Goal: Find contact information: Find contact information

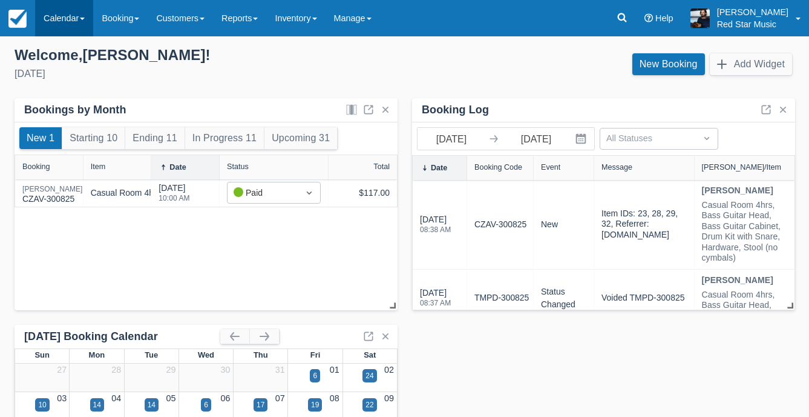
click at [79, 21] on link "Calendar" at bounding box center [64, 18] width 58 height 36
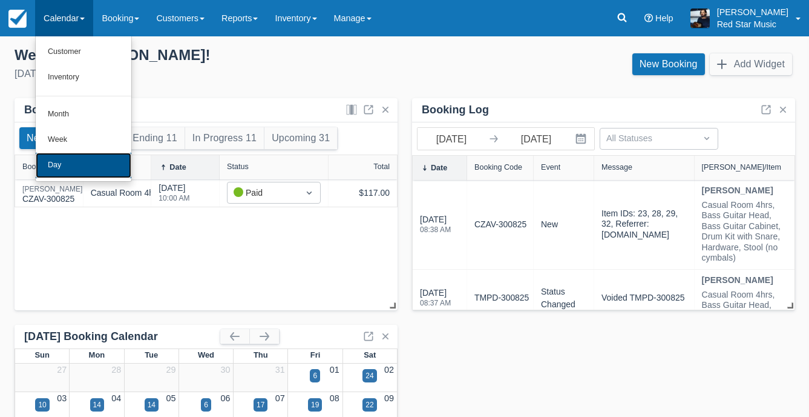
click at [74, 162] on link "Day" at bounding box center [84, 165] width 96 height 25
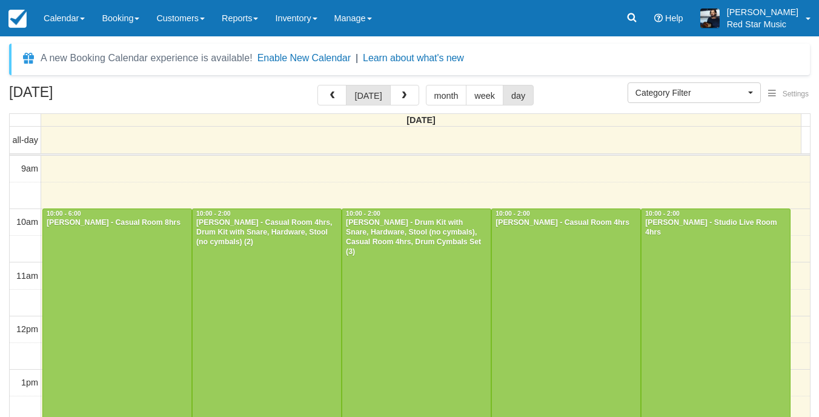
select select
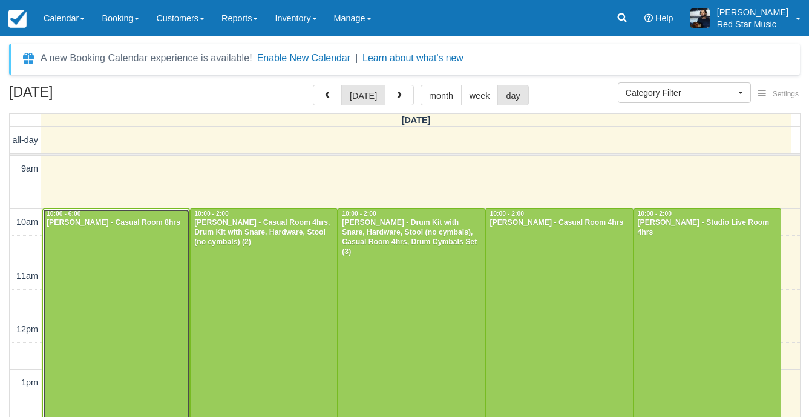
click at [125, 274] on div at bounding box center [116, 422] width 147 height 427
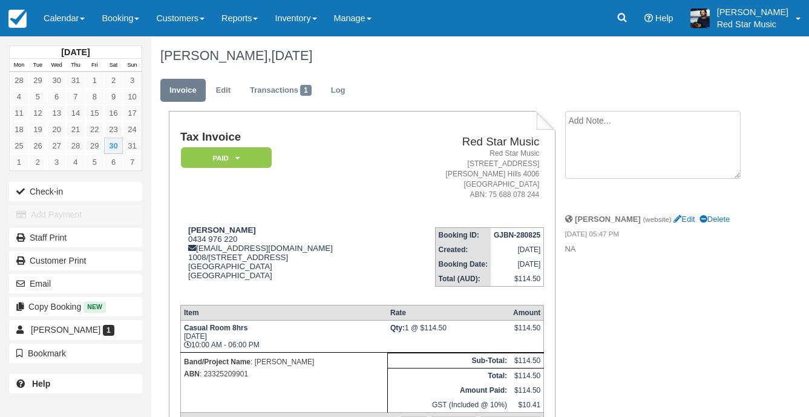
click at [669, 115] on textarea at bounding box center [653, 145] width 176 height 68
type textarea "1"
click at [591, 190] on button "Create" at bounding box center [592, 192] width 54 height 21
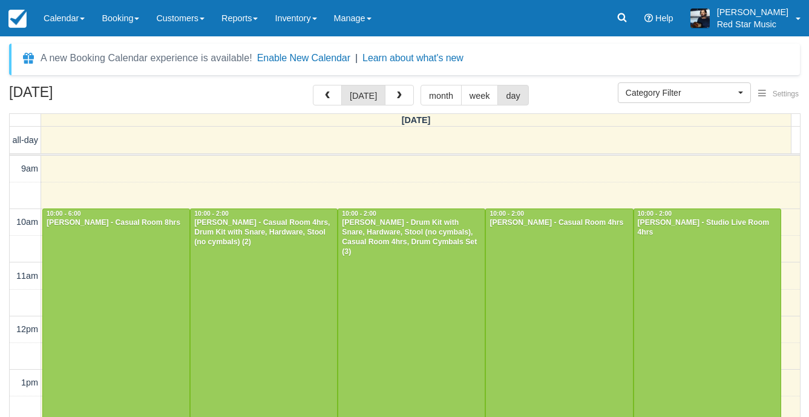
select select
click at [270, 278] on div at bounding box center [264, 315] width 147 height 213
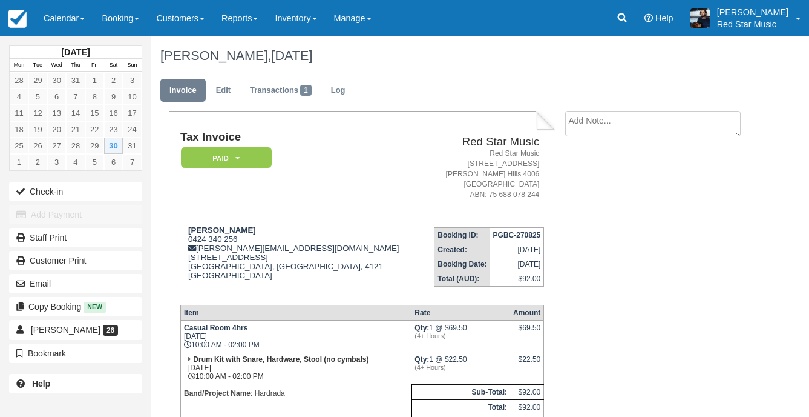
click at [582, 122] on textarea at bounding box center [653, 123] width 176 height 25
type textarea "3"
click at [579, 189] on icon "button" at bounding box center [579, 192] width 13 height 8
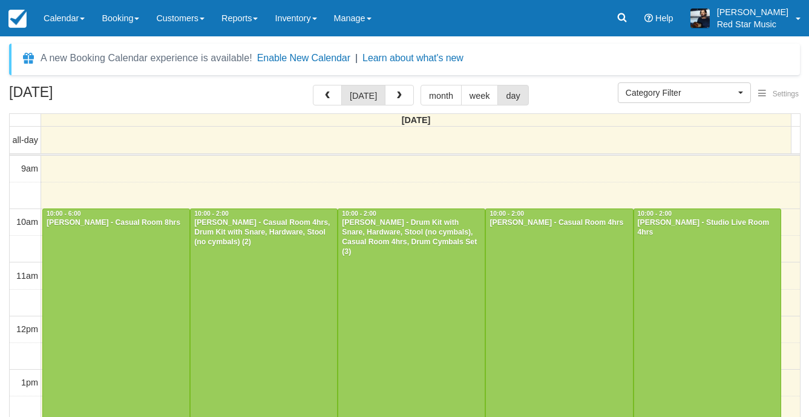
select select
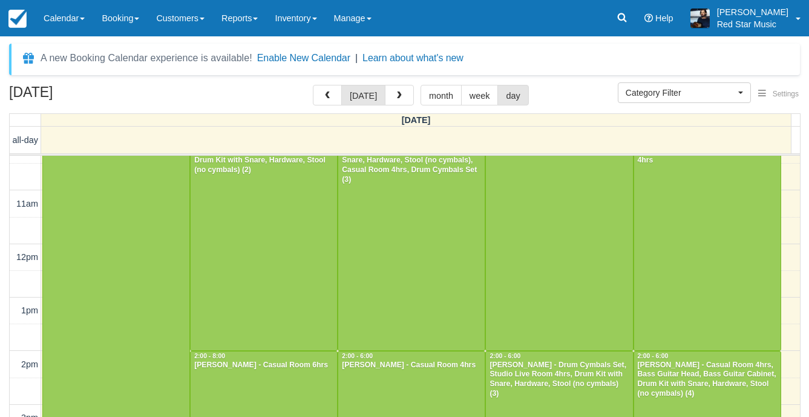
scroll to position [61, 0]
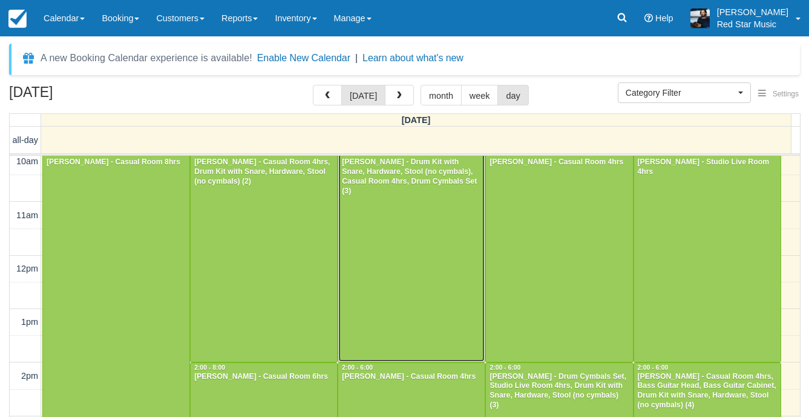
click at [396, 236] on div at bounding box center [411, 254] width 147 height 213
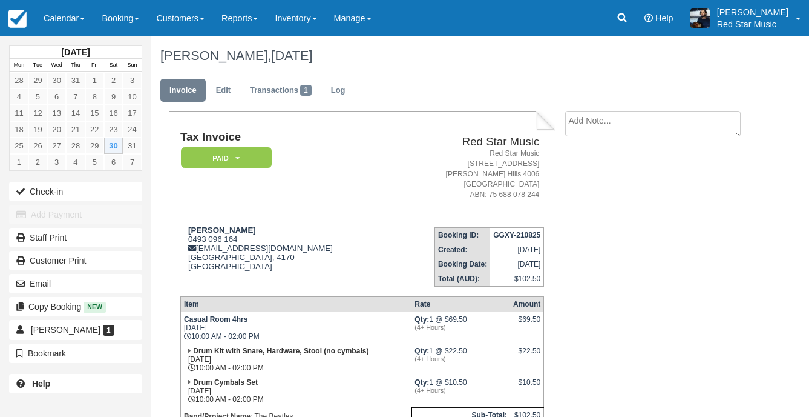
click at [611, 122] on textarea at bounding box center [653, 123] width 176 height 25
type textarea "4"
click at [596, 197] on button "Create" at bounding box center [592, 192] width 54 height 21
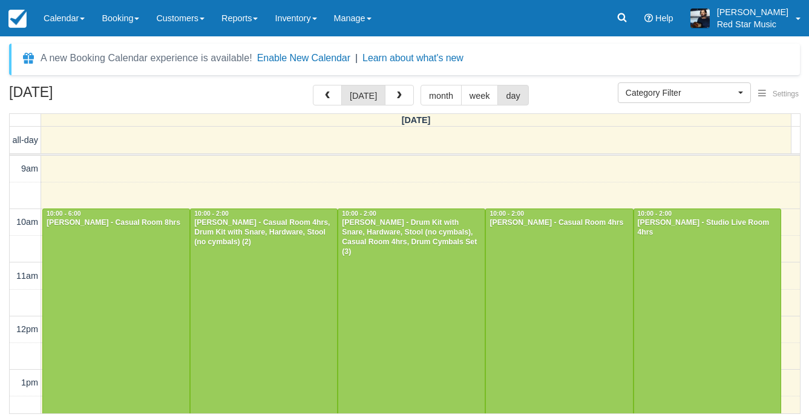
select select
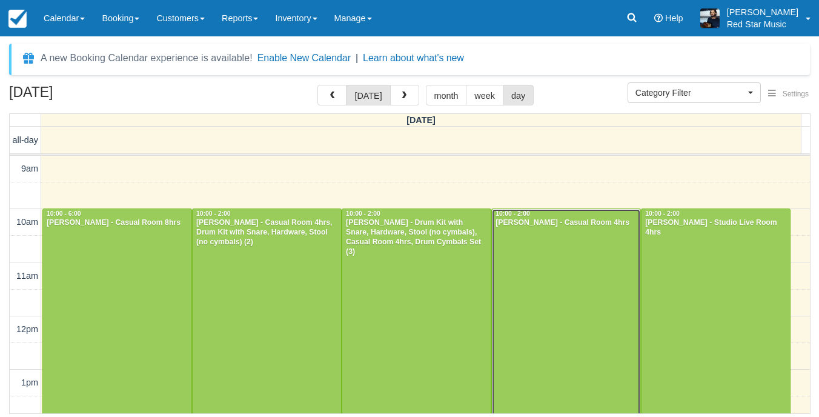
click at [563, 272] on div at bounding box center [566, 315] width 148 height 213
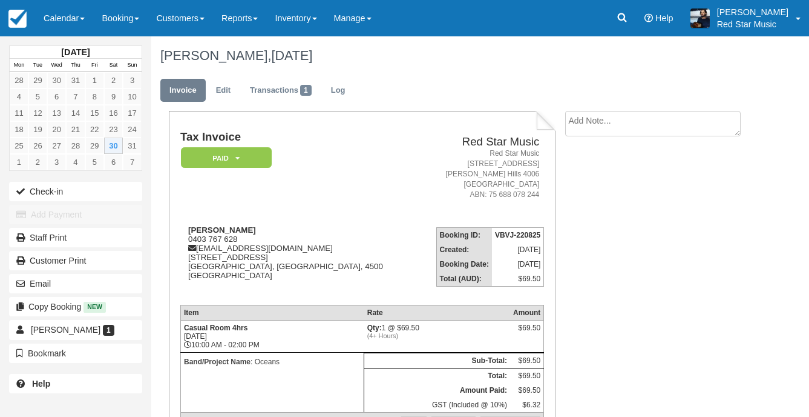
click at [605, 118] on textarea at bounding box center [653, 123] width 176 height 25
type textarea "2"
click at [585, 194] on icon "button" at bounding box center [579, 192] width 13 height 8
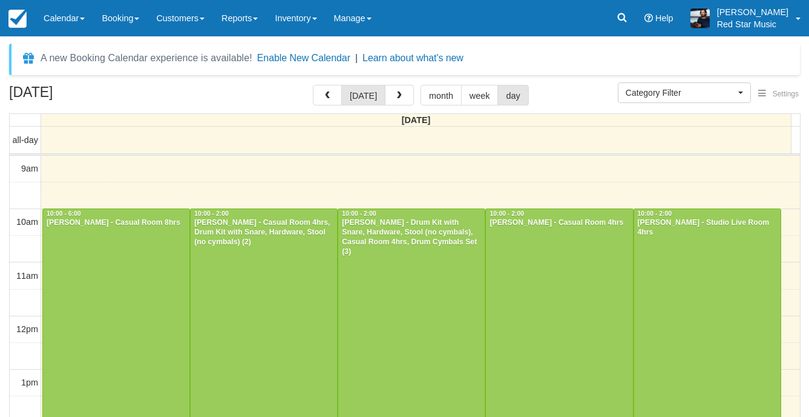
select select
click at [117, 251] on div at bounding box center [116, 422] width 147 height 427
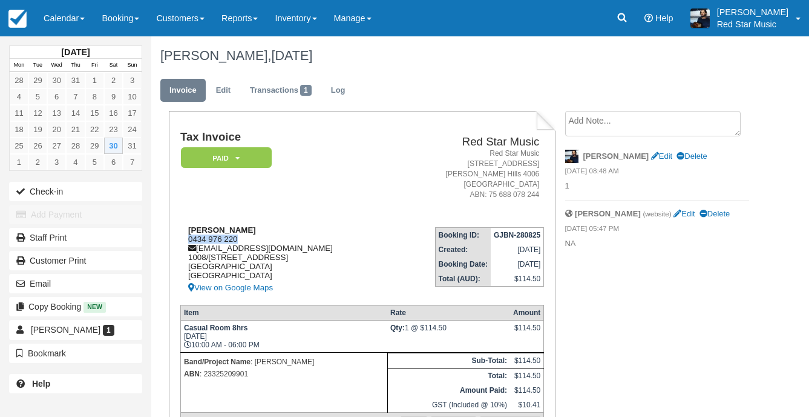
click at [188, 242] on div "[PERSON_NAME] 0434 976 220 [EMAIL_ADDRESS][DOMAIN_NAME] [STREET_ADDRESS] View o…" at bounding box center [286, 260] width 212 height 70
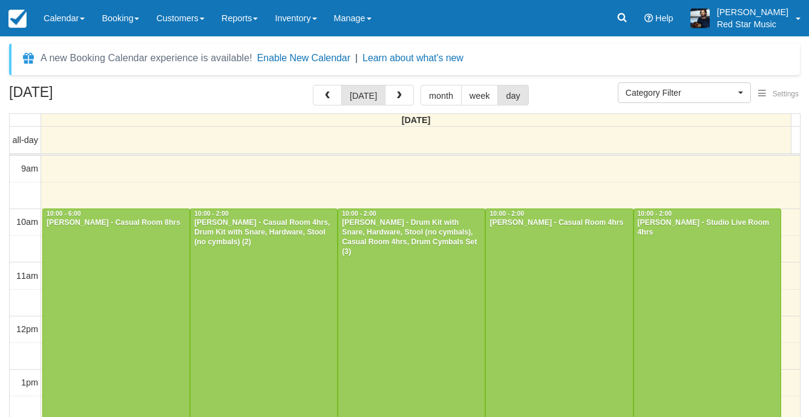
select select
click at [235, 286] on div at bounding box center [264, 315] width 147 height 213
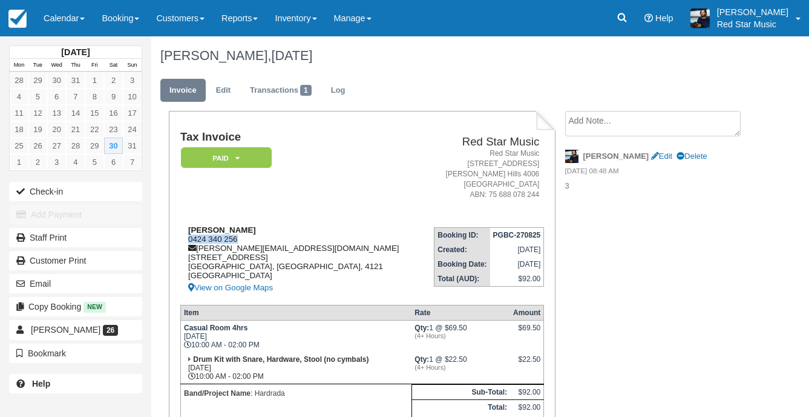
drag, startPoint x: 240, startPoint y: 239, endPoint x: 182, endPoint y: 242, distance: 58.2
click at [182, 242] on div "Andrew Rawson 0424 340 256 andy_rawson@hotmail.com 20 Wyncroft street Holland P…" at bounding box center [301, 260] width 242 height 70
copy div "0424 340 256"
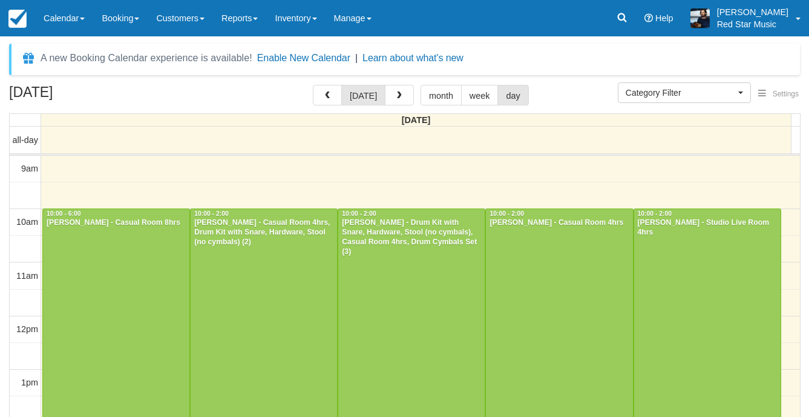
select select
click at [400, 255] on div at bounding box center [411, 315] width 147 height 213
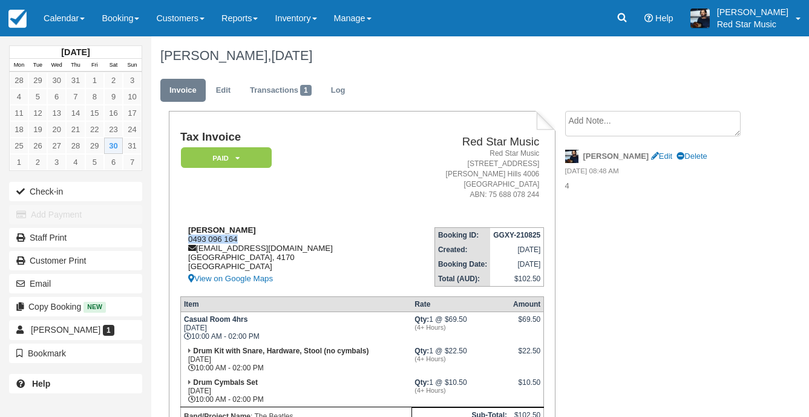
drag, startPoint x: 249, startPoint y: 240, endPoint x: 185, endPoint y: 240, distance: 64.2
click at [185, 240] on div "Daniel Jefferies 0493 096 164 danieljeffy03@gmail.com Queensland, 4170 Australi…" at bounding box center [286, 255] width 212 height 61
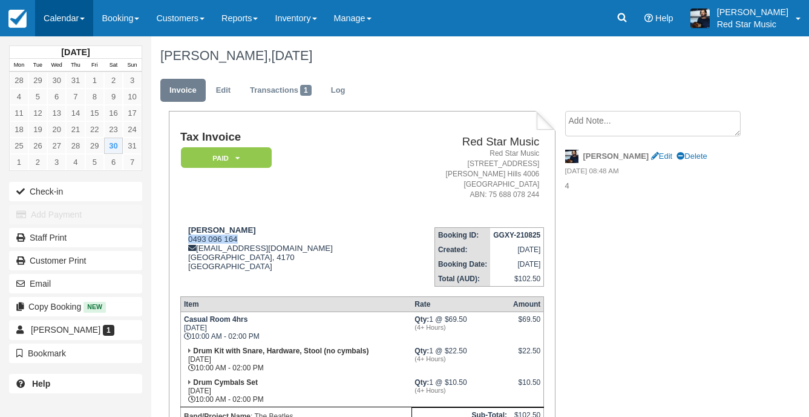
copy div "0493 096 164"
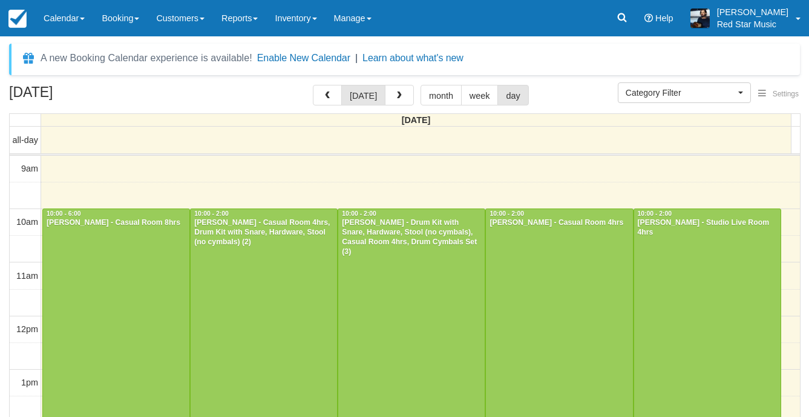
select select
drag, startPoint x: 0, startPoint y: 0, endPoint x: 553, endPoint y: 254, distance: 608.2
click at [553, 254] on div at bounding box center [559, 315] width 147 height 213
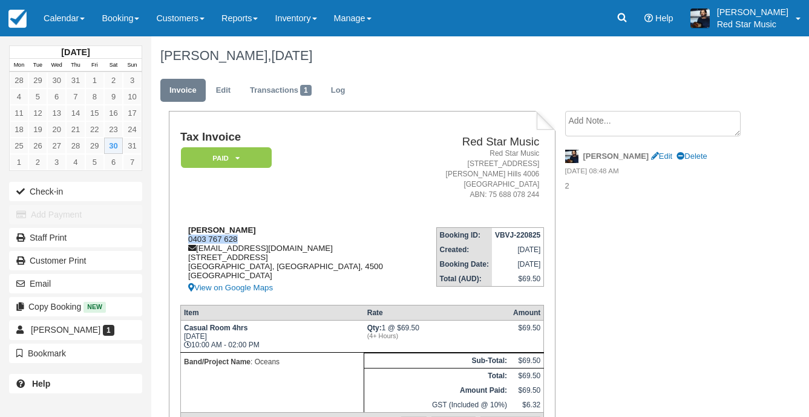
drag, startPoint x: 247, startPoint y: 238, endPoint x: 187, endPoint y: 242, distance: 60.0
click at [187, 242] on div "Matthew Shegog 0403 767 628 matthewshegog@gmail.com 4 Nyanda Street Strathpine,…" at bounding box center [298, 260] width 237 height 70
copy div "0403 767 628"
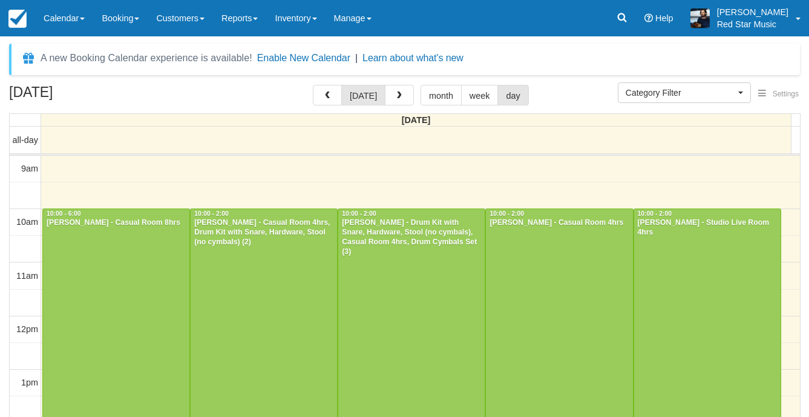
select select
click at [730, 284] on div at bounding box center [708, 315] width 147 height 213
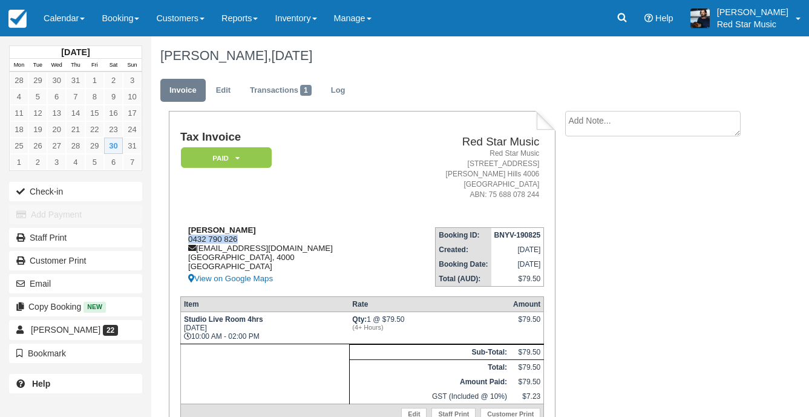
drag, startPoint x: 241, startPoint y: 238, endPoint x: 184, endPoint y: 238, distance: 56.9
click at [184, 238] on div "Ruby Lee 0432 790 826 rubylee692@gmail.com Queensland, 4000 Australia View on G…" at bounding box center [286, 255] width 213 height 61
copy div "0432 790 826"
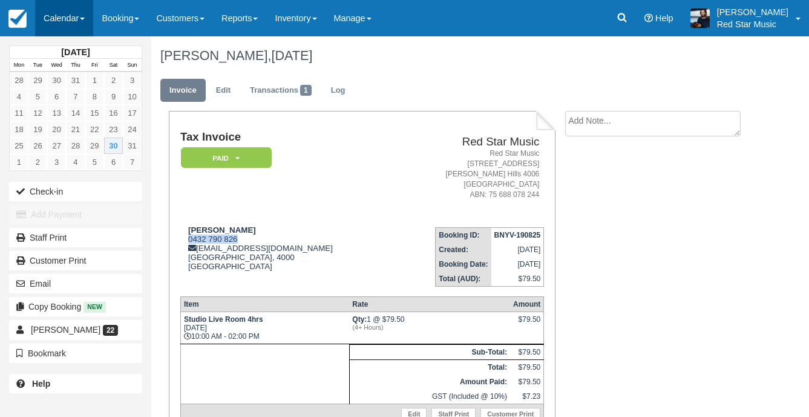
click at [57, 22] on link "Calendar" at bounding box center [64, 18] width 58 height 36
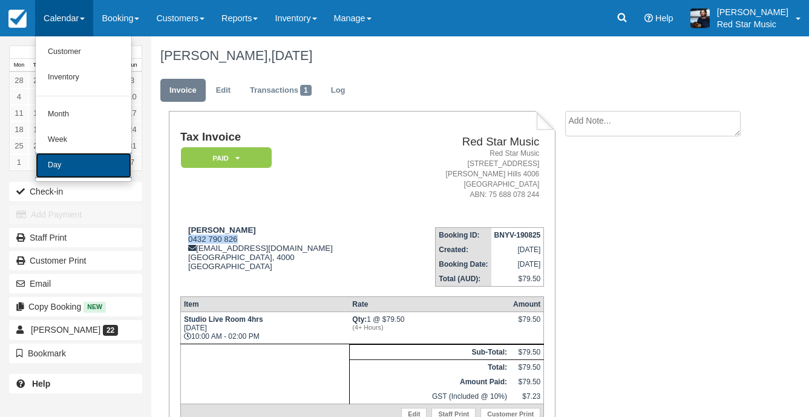
click at [58, 155] on link "Day" at bounding box center [84, 165] width 96 height 25
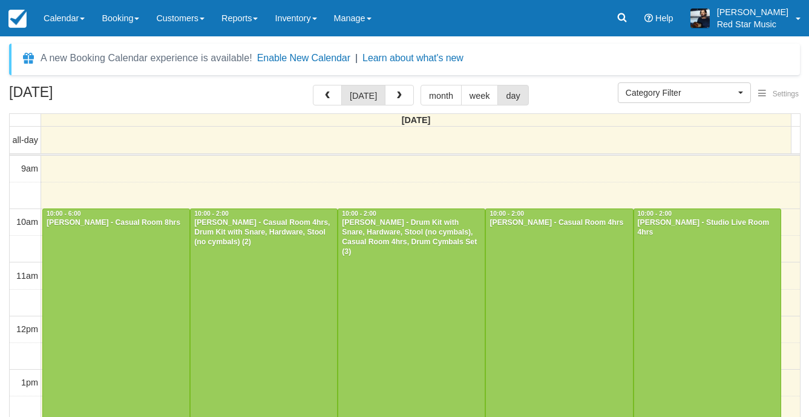
select select
